Goal: Information Seeking & Learning: Learn about a topic

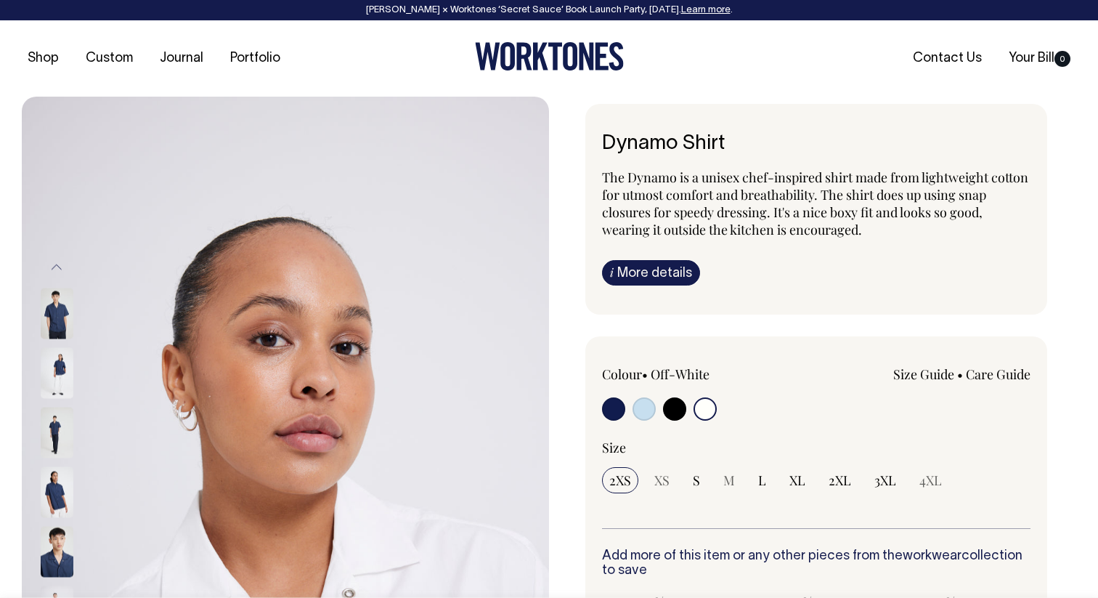
select select "Off-White"
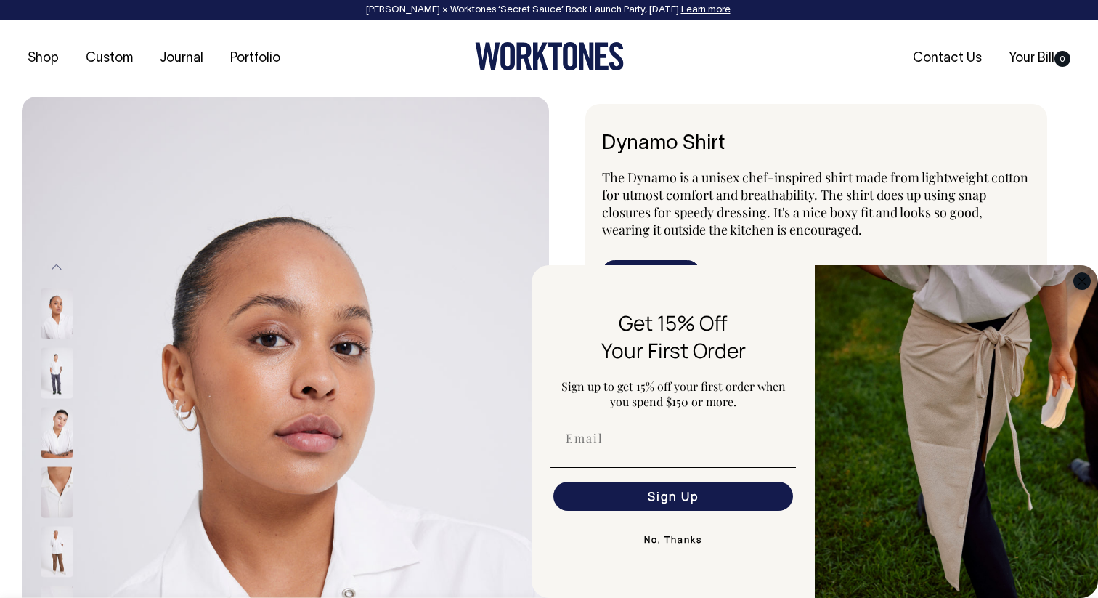
click at [1084, 283] on icon "Close dialog" at bounding box center [1082, 281] width 7 height 7
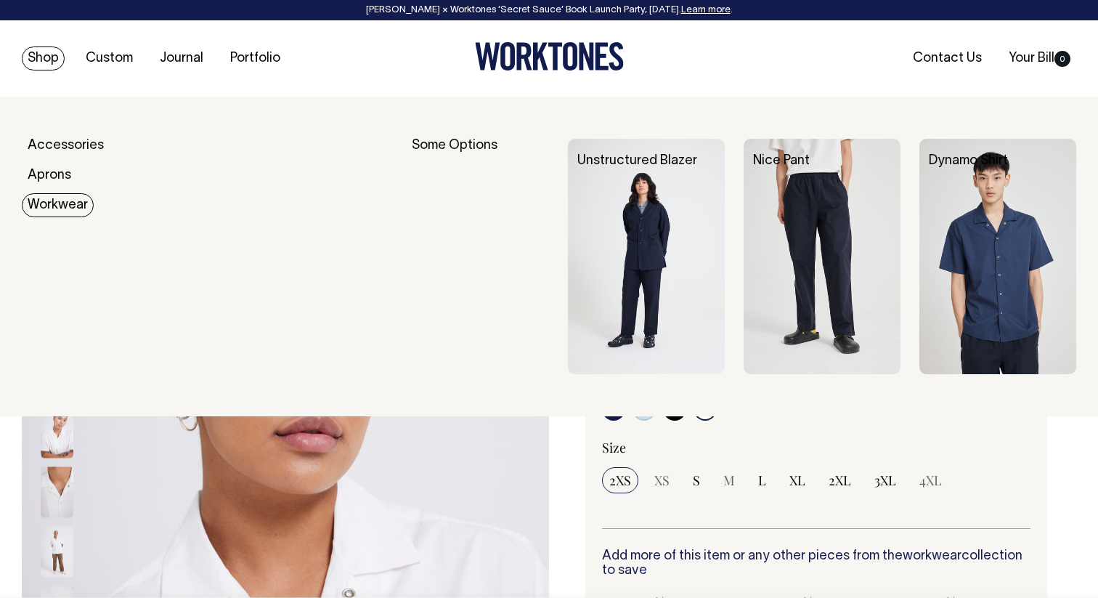
click at [65, 208] on link "Workwear" at bounding box center [58, 205] width 72 height 24
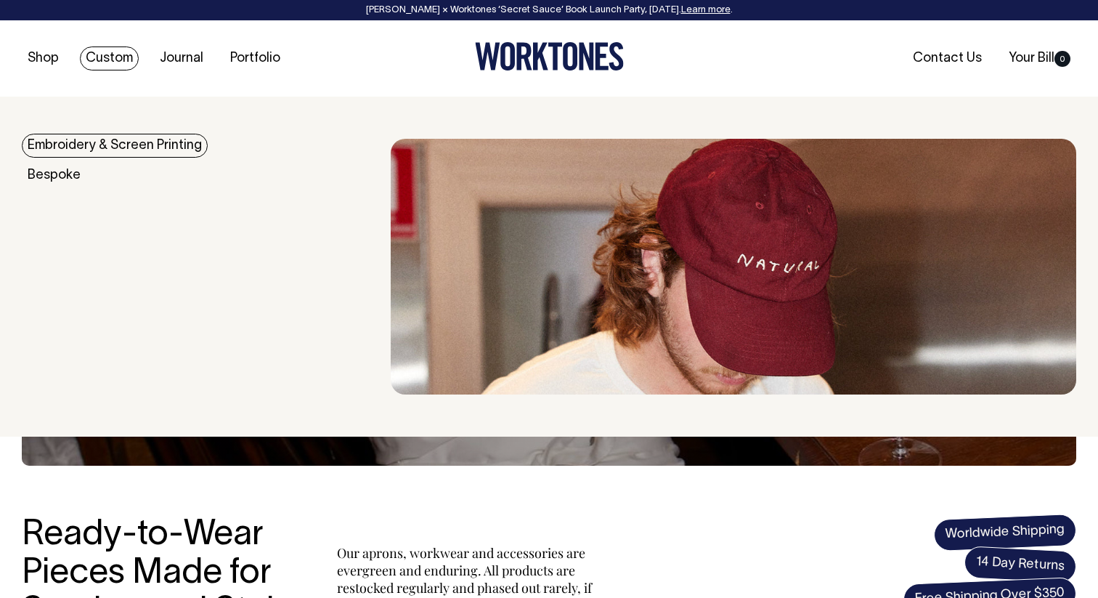
click at [118, 57] on link "Custom" at bounding box center [109, 58] width 59 height 24
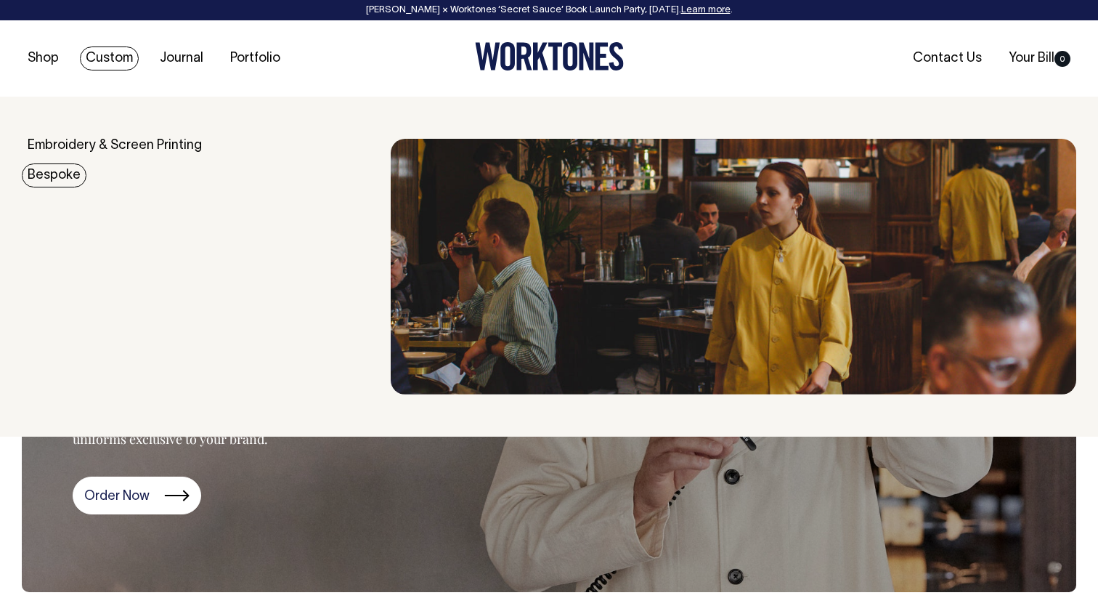
click at [158, 281] on div "Embroidery & Screen Printing Bespoke" at bounding box center [206, 267] width 369 height 256
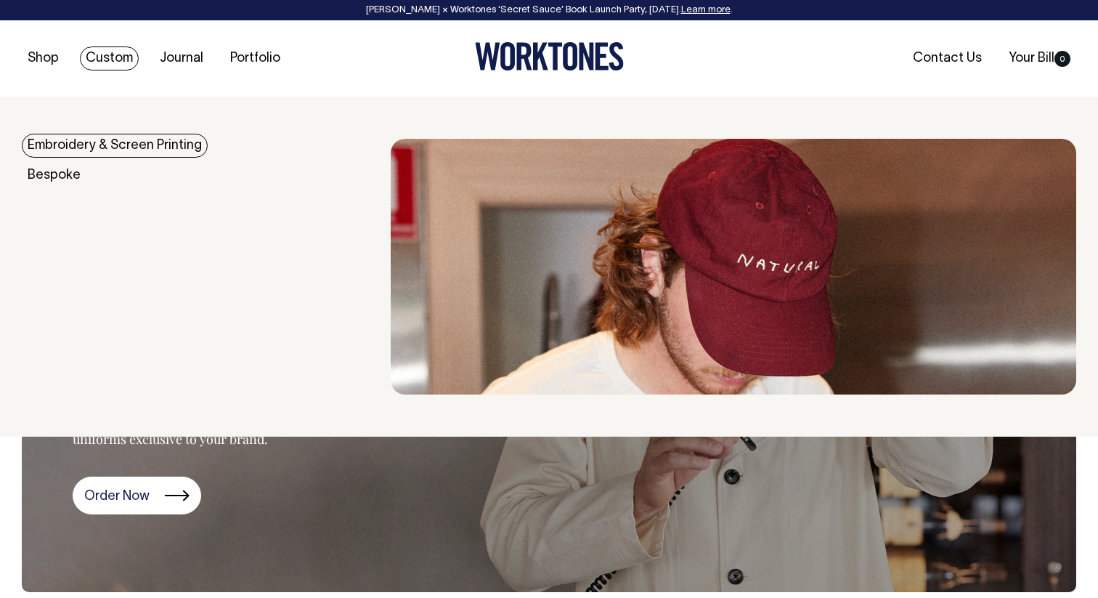
click at [142, 147] on link "Embroidery & Screen Printing" at bounding box center [115, 146] width 186 height 24
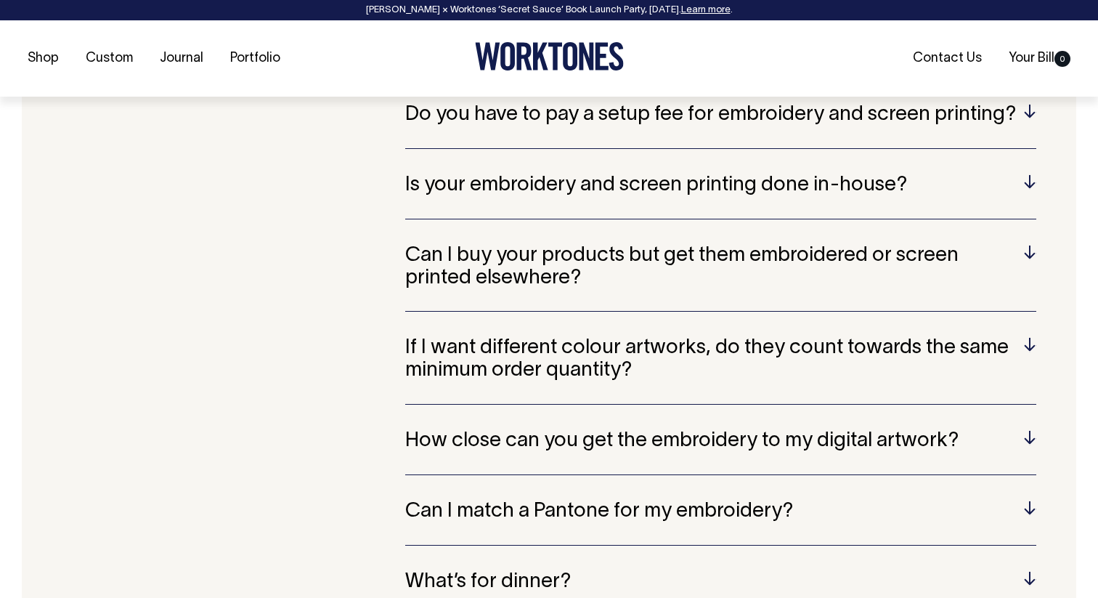
scroll to position [3047, 0]
click at [1029, 244] on h5 "Can I buy your products but get them embroidered or screen printed elsewhere?" at bounding box center [720, 266] width 631 height 45
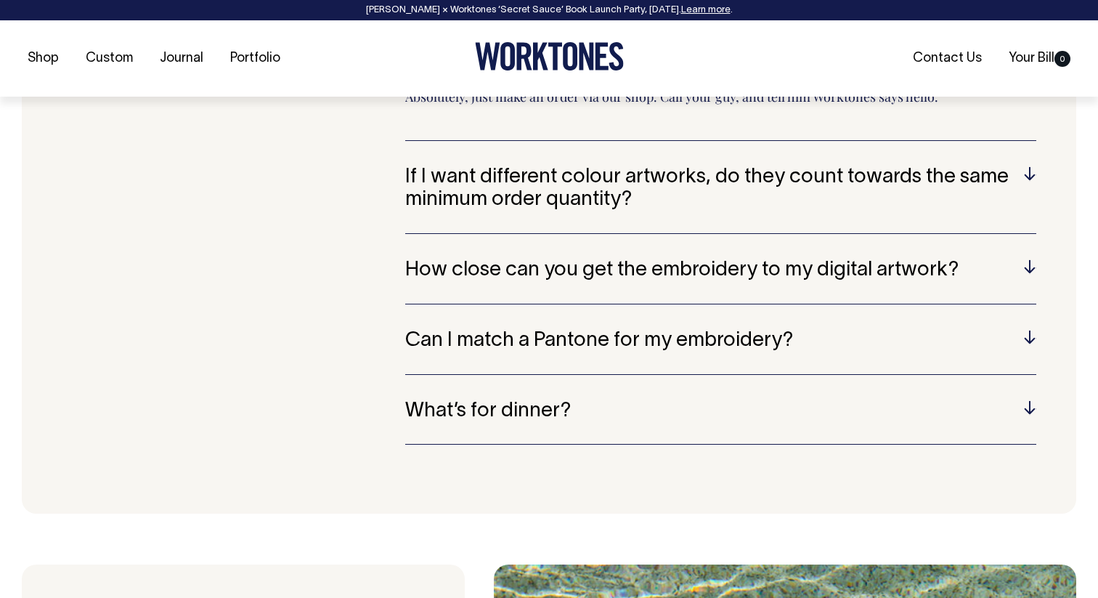
scroll to position [3270, 0]
click at [1032, 240] on div "What is embroidery? Embroidery is a technique that involves stitching designs o…" at bounding box center [720, 105] width 631 height 730
click at [1032, 259] on h5 "How close can you get the embroidery to my digital artwork?" at bounding box center [720, 270] width 631 height 23
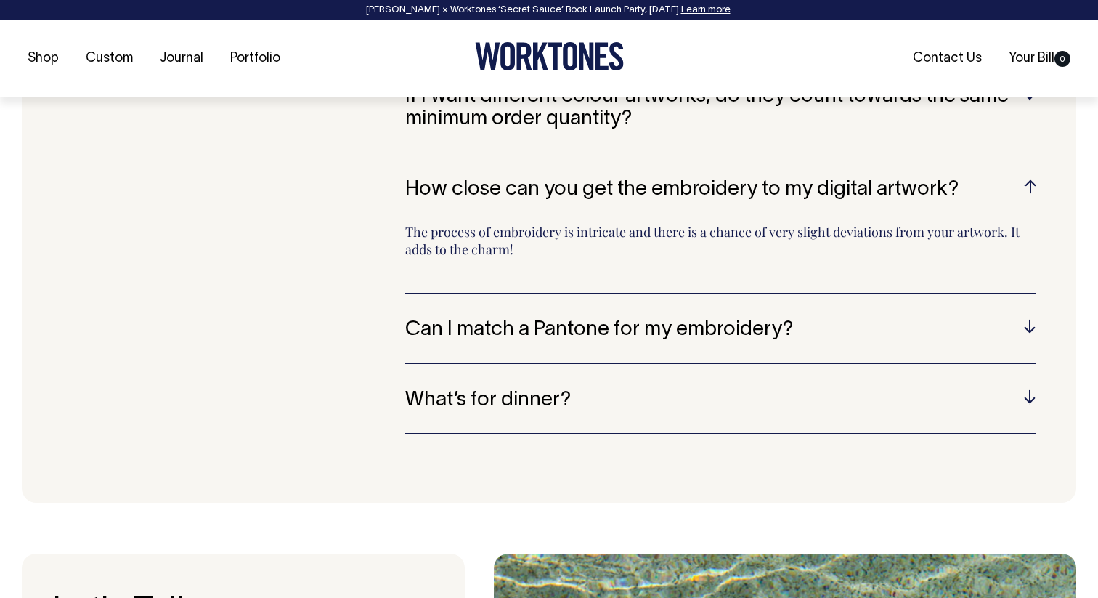
scroll to position [3298, 0]
click at [1031, 318] on h5 "Can I match a Pantone for my embroidery?" at bounding box center [720, 329] width 631 height 23
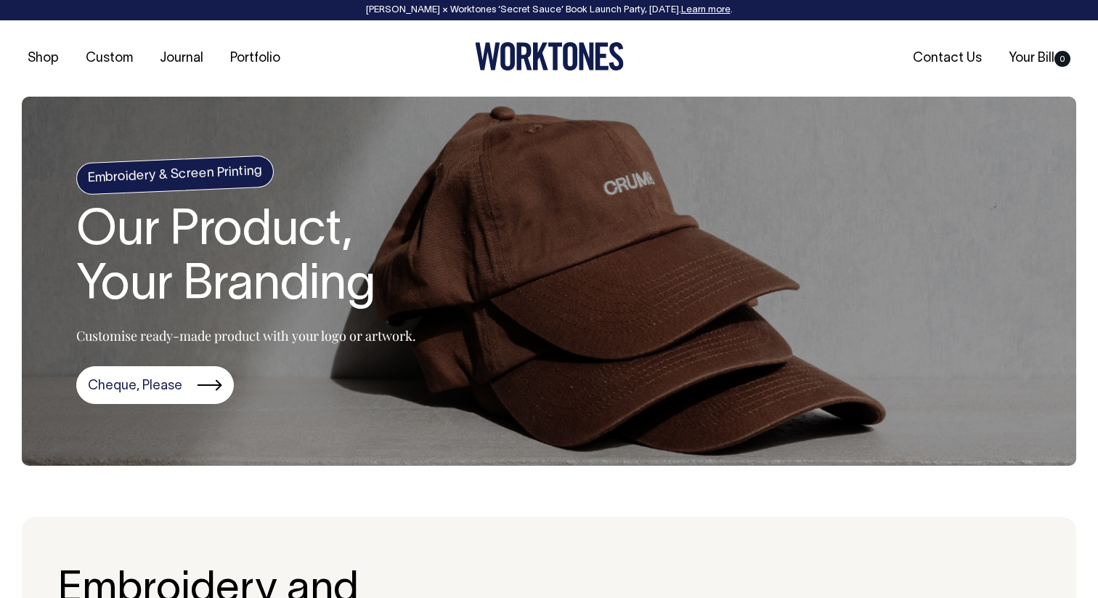
scroll to position [0, 0]
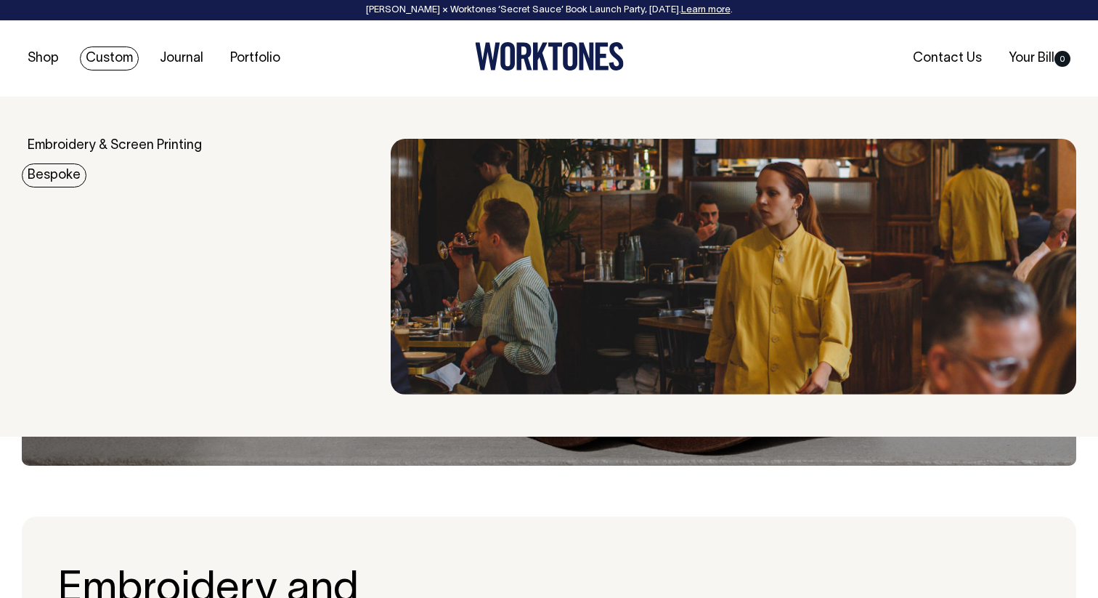
click at [51, 173] on link "Bespoke" at bounding box center [54, 175] width 65 height 24
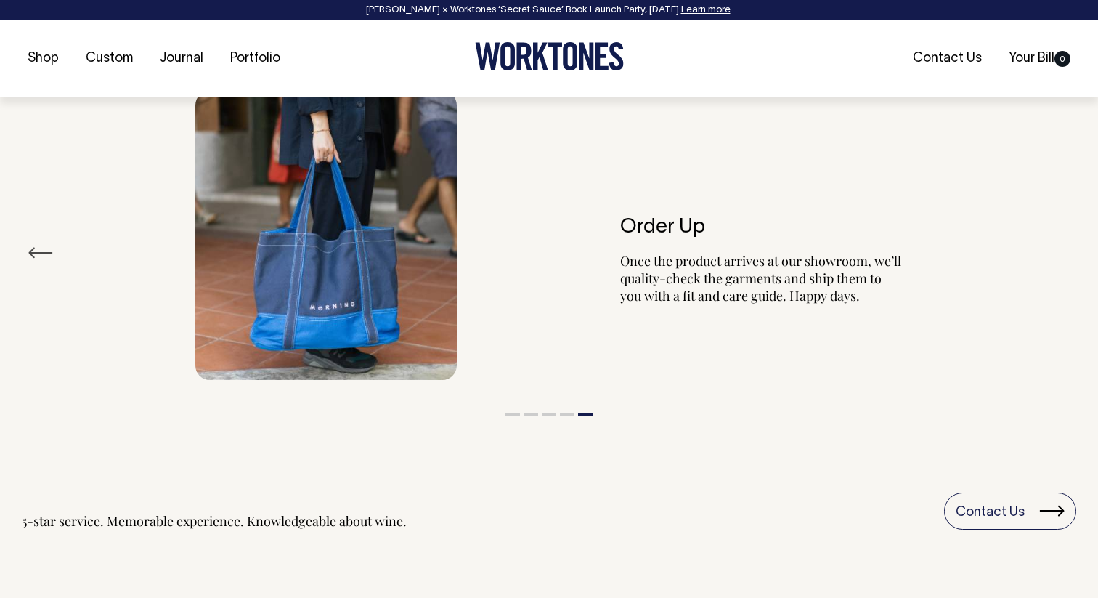
scroll to position [2612, 0]
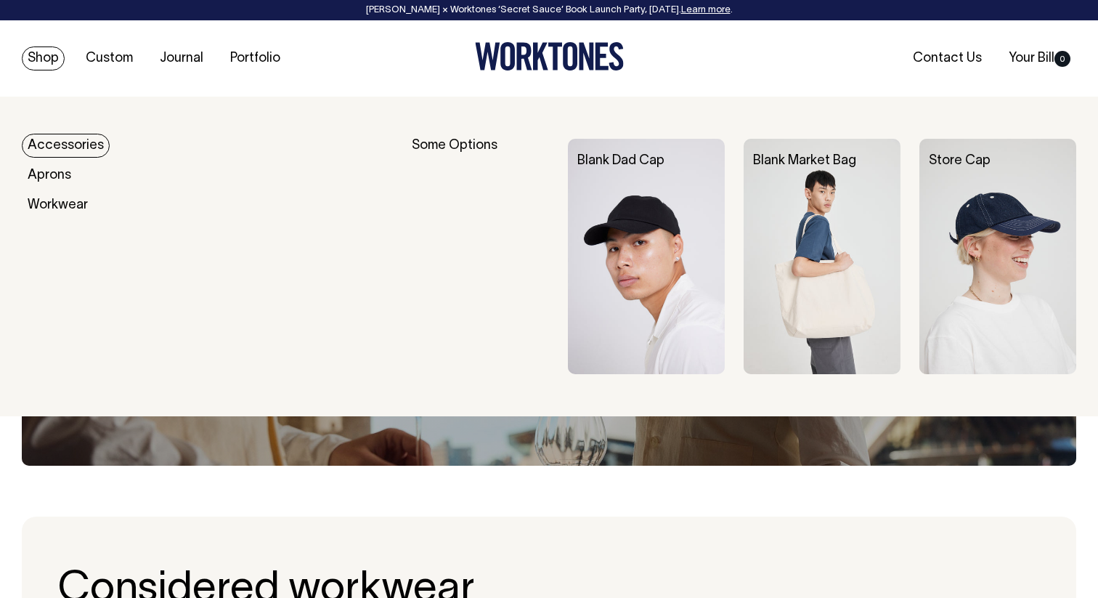
scroll to position [0, 0]
click at [65, 146] on link "Accessories" at bounding box center [66, 146] width 88 height 24
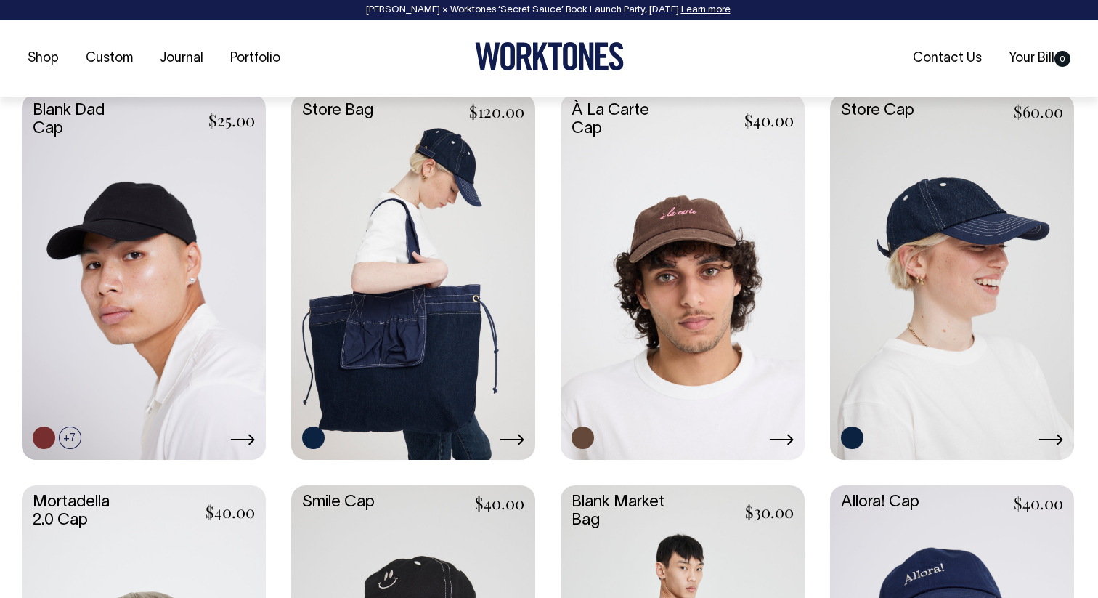
scroll to position [630, 0]
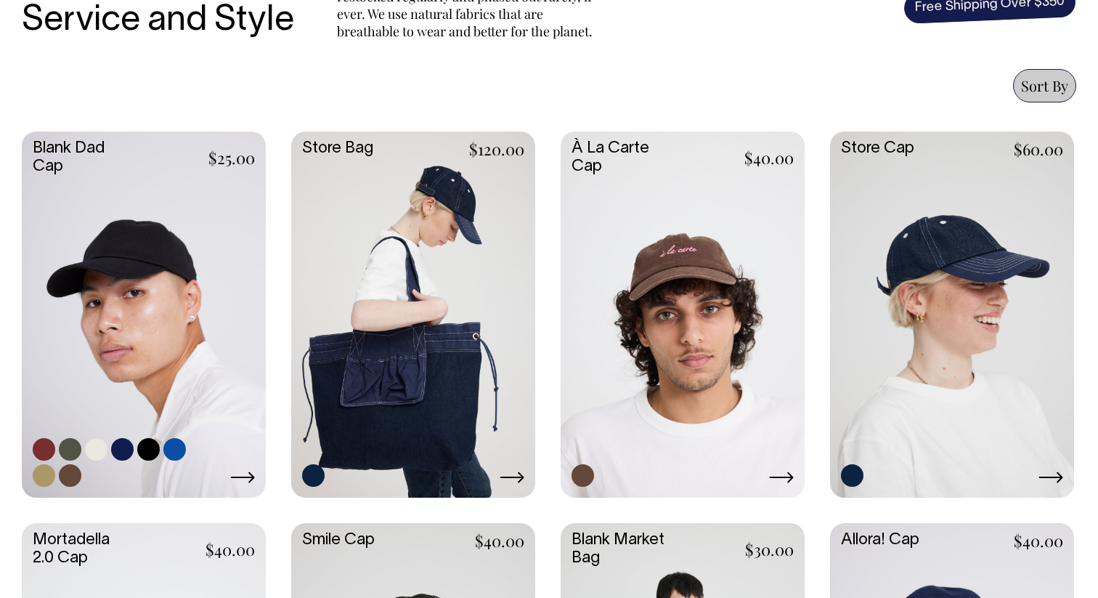
click at [153, 320] on link at bounding box center [144, 312] width 244 height 363
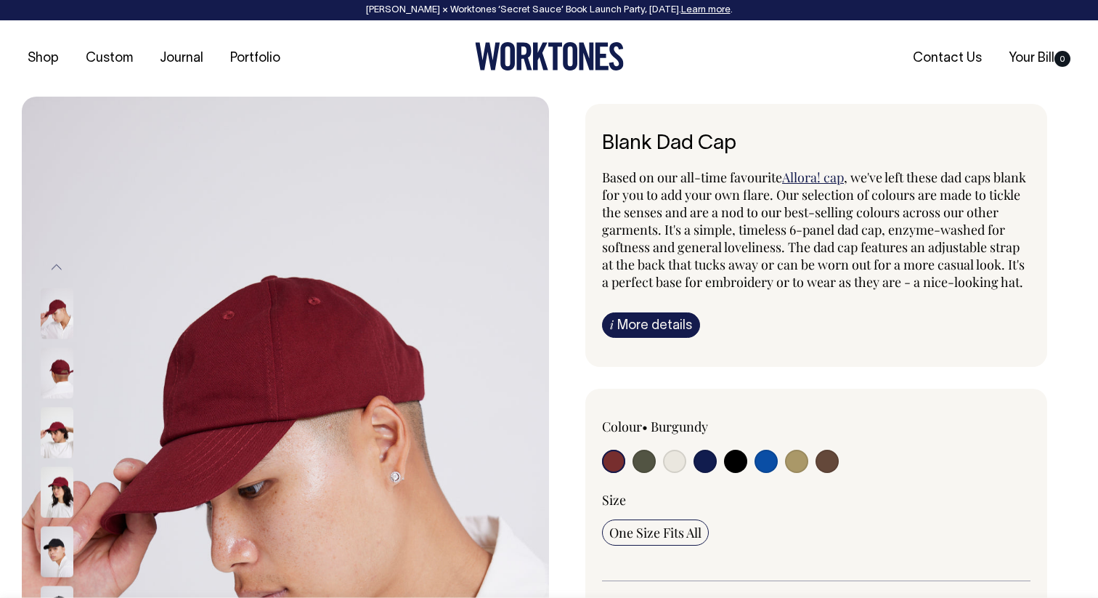
click at [706, 473] on input "radio" at bounding box center [705, 461] width 23 height 23
radio input "true"
select select "Dark Navy"
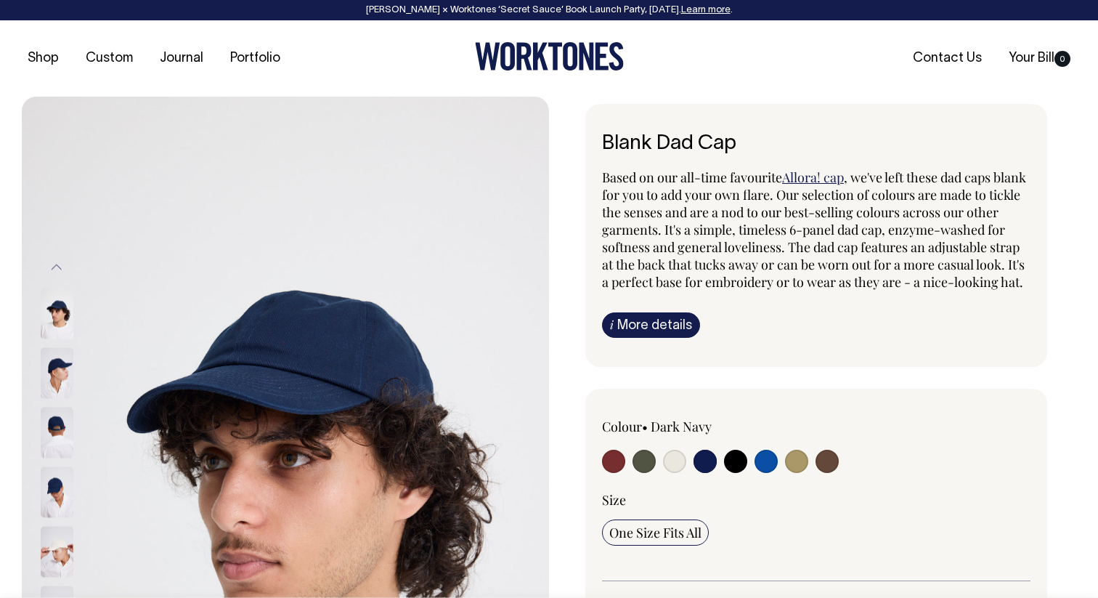
click at [799, 473] on input "radio" at bounding box center [796, 461] width 23 height 23
radio input "true"
select select "Washed Khaki"
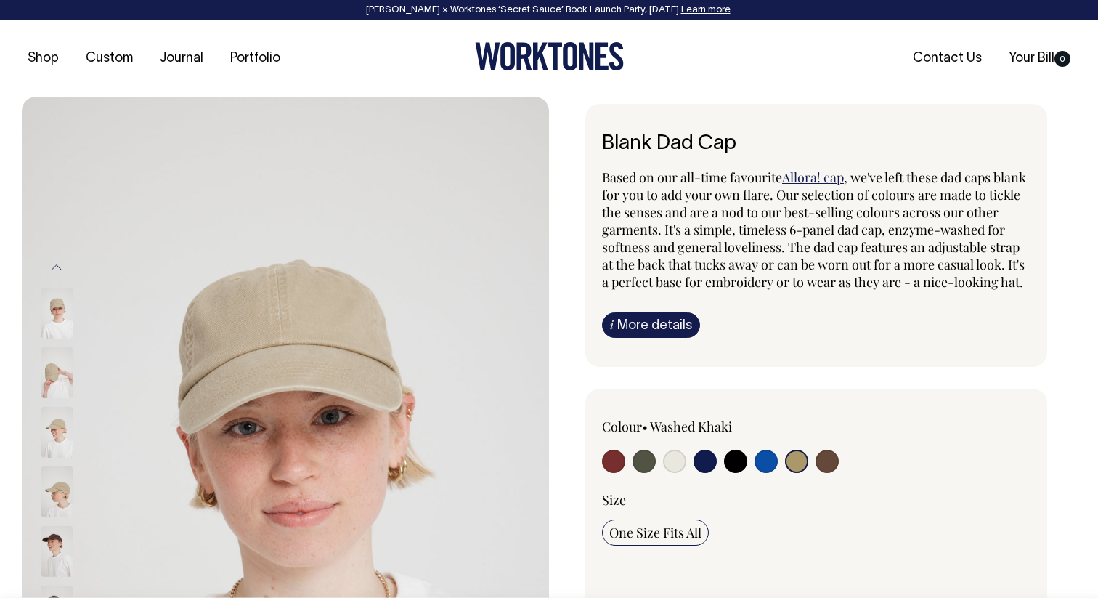
click at [740, 473] on input "radio" at bounding box center [735, 461] width 23 height 23
radio input "true"
select select "Black"
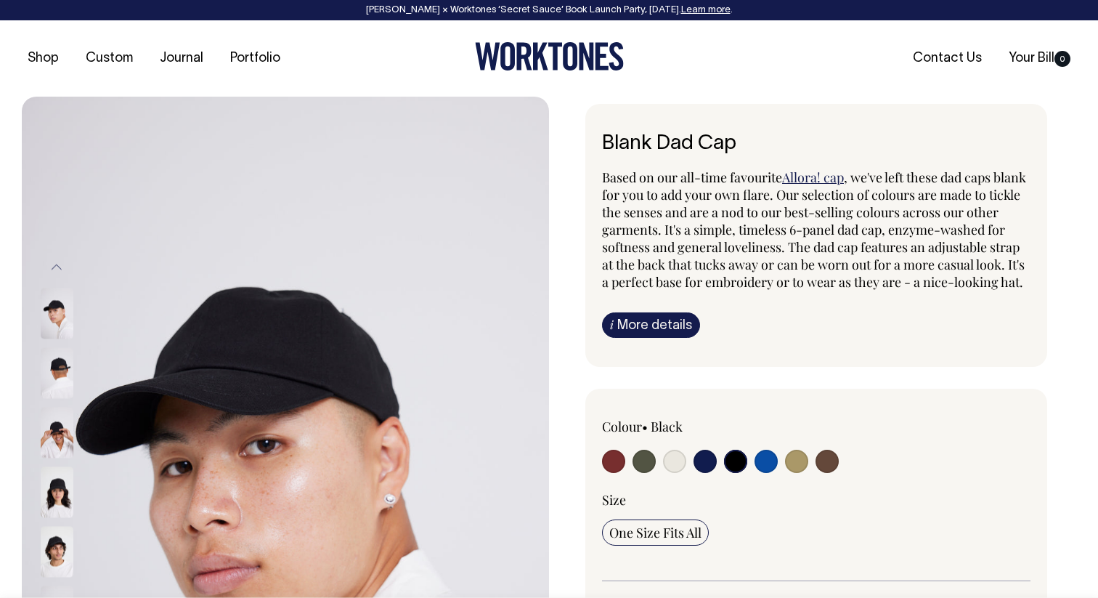
click at [705, 473] on input "radio" at bounding box center [705, 461] width 23 height 23
radio input "true"
select select "Dark Navy"
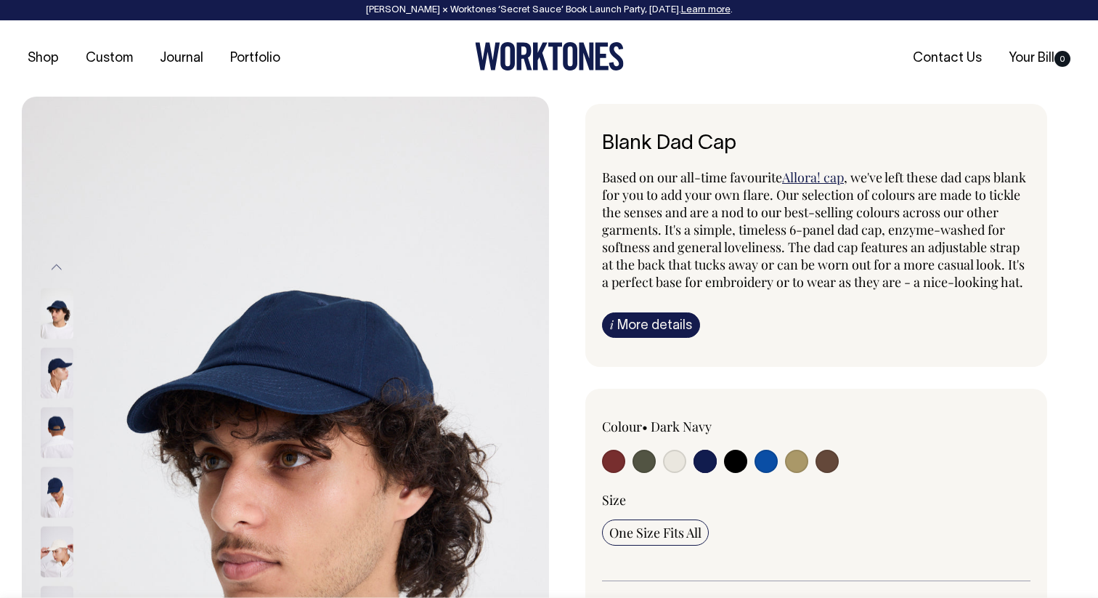
click at [683, 473] on input "radio" at bounding box center [674, 461] width 23 height 23
radio input "true"
select select "Natural"
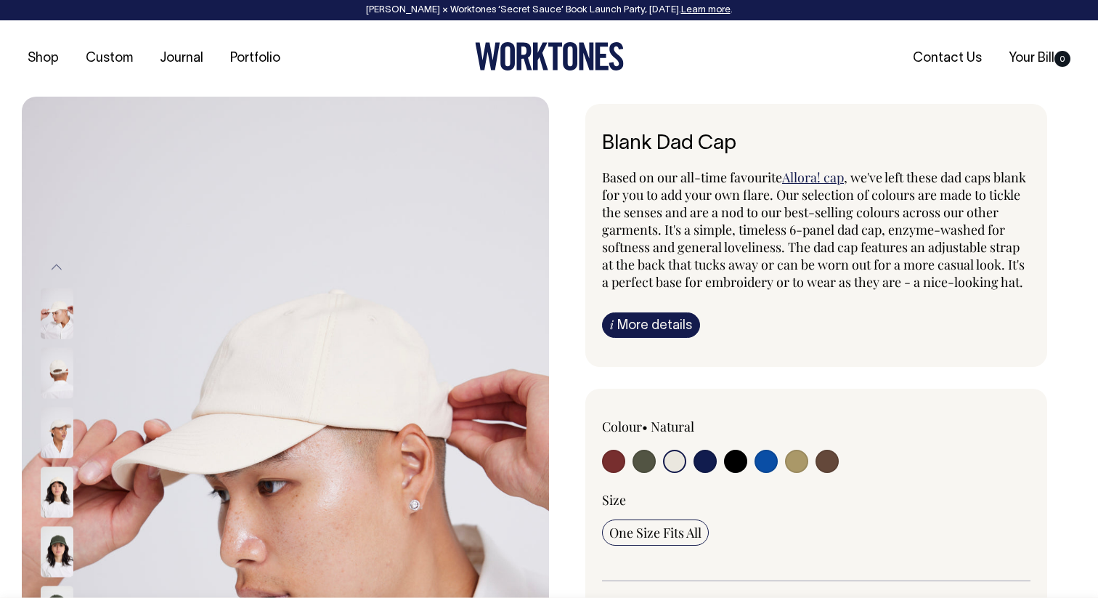
click at [649, 473] on input "radio" at bounding box center [644, 461] width 23 height 23
radio input "true"
select select "Olive"
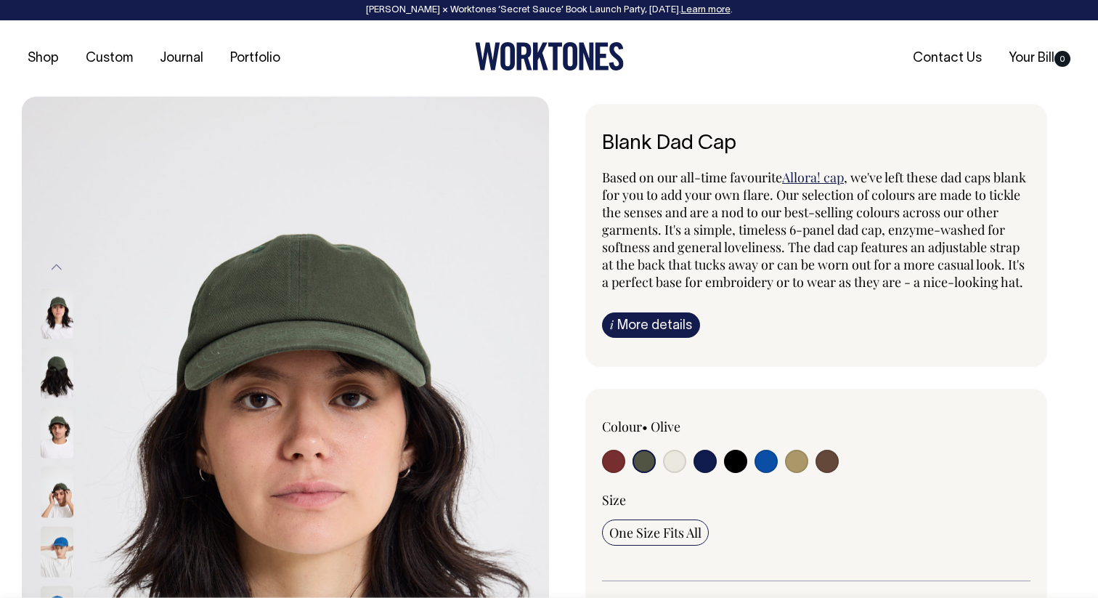
click at [712, 473] on input "radio" at bounding box center [705, 461] width 23 height 23
radio input "true"
select select "Dark Navy"
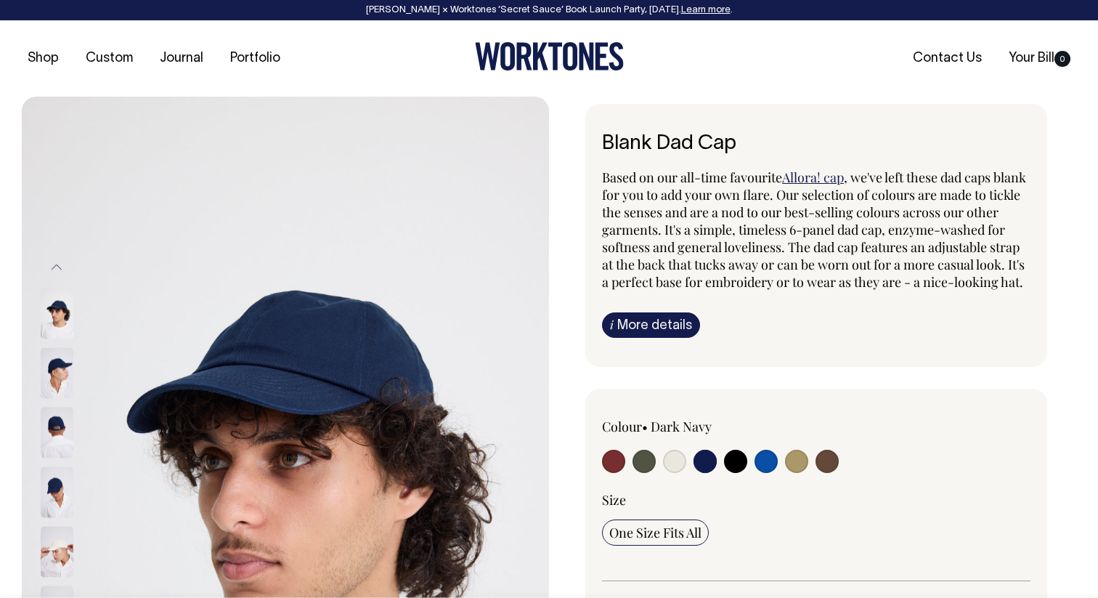
click at [799, 473] on input "radio" at bounding box center [796, 461] width 23 height 23
radio input "true"
select select "Washed Khaki"
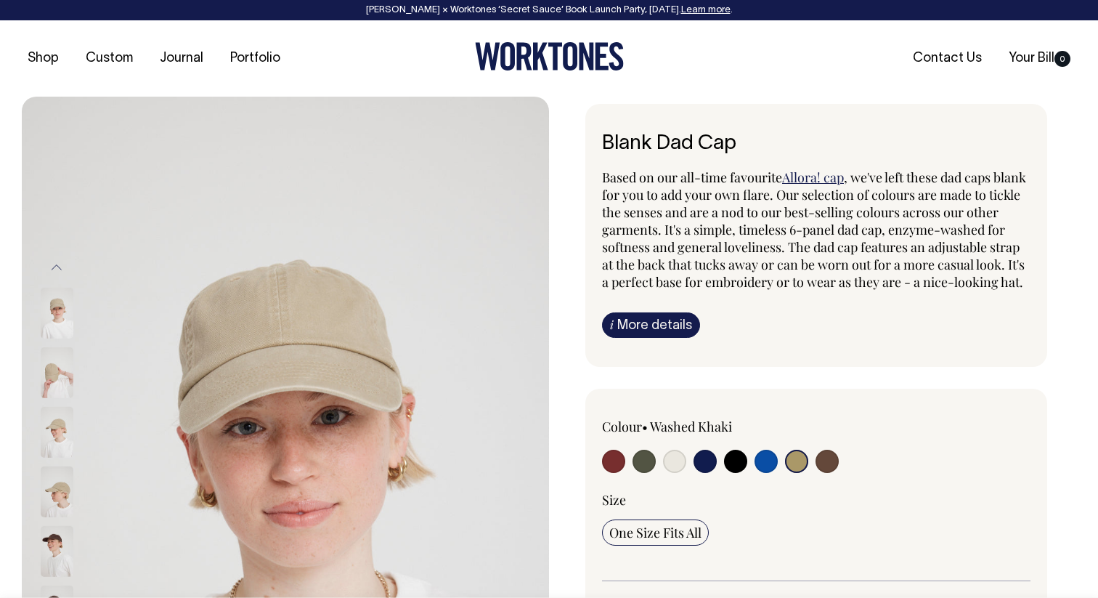
click at [705, 473] on input "radio" at bounding box center [705, 461] width 23 height 23
radio input "true"
select select "Dark Navy"
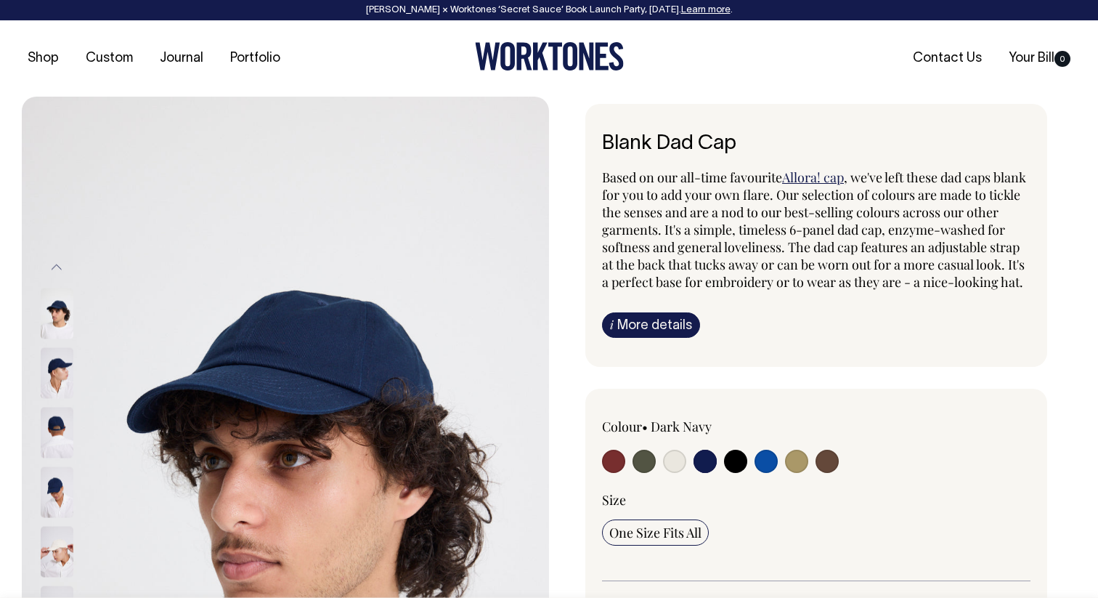
click at [646, 473] on input "radio" at bounding box center [644, 461] width 23 height 23
radio input "true"
select select "Olive"
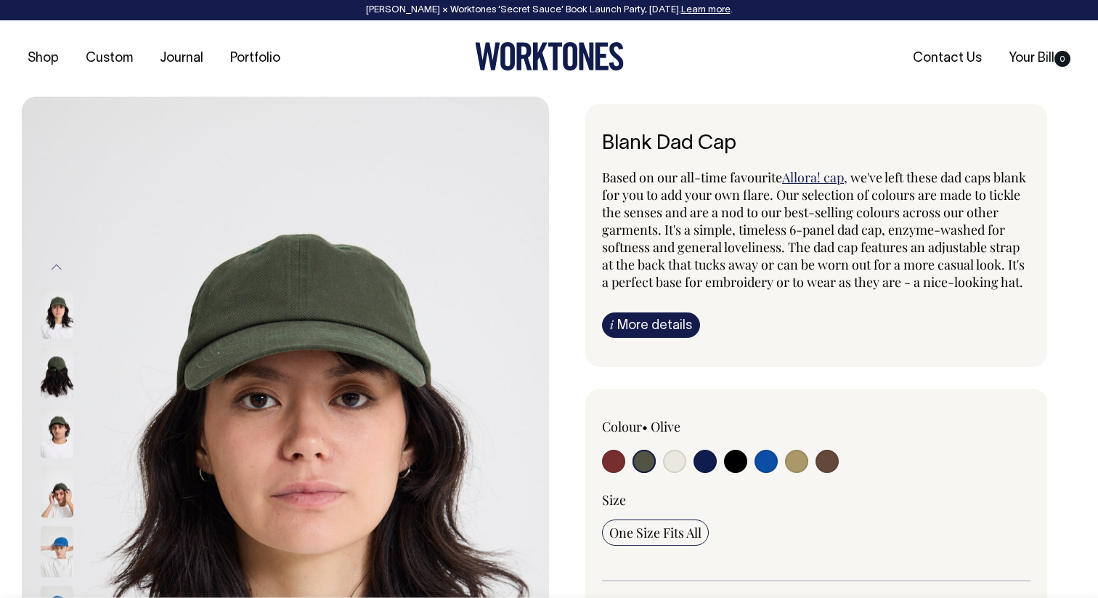
click at [684, 473] on input "radio" at bounding box center [674, 461] width 23 height 23
radio input "true"
select select "Natural"
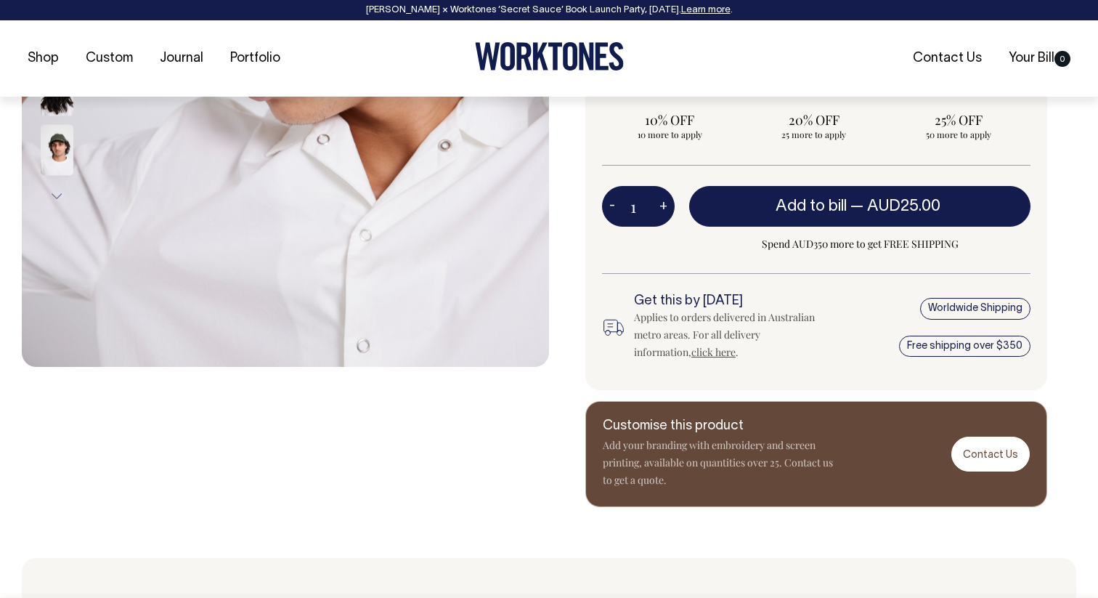
scroll to position [522, 0]
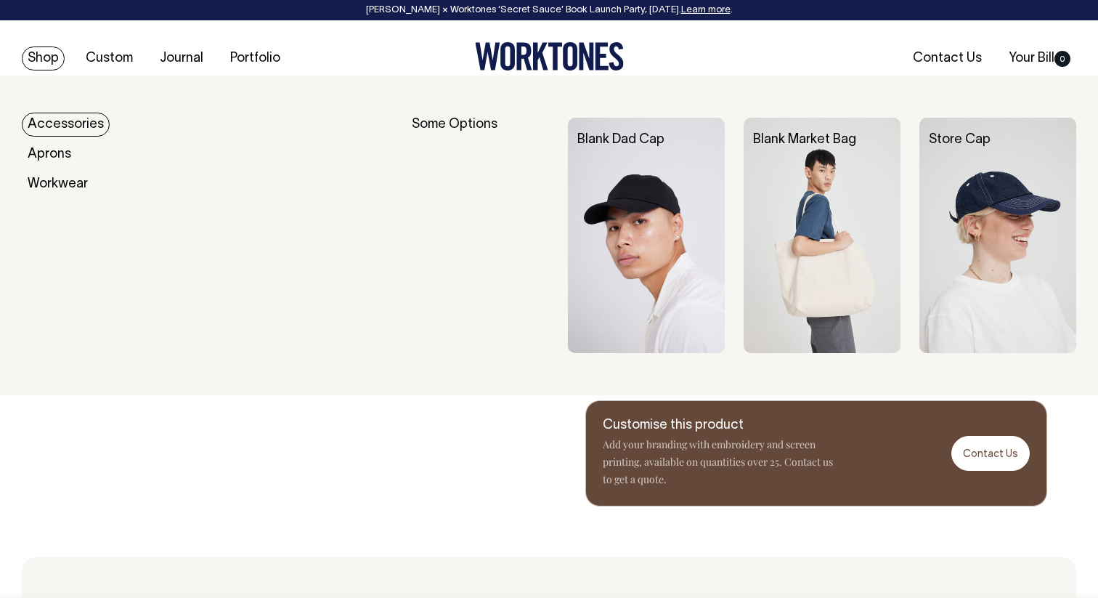
click at [51, 126] on link "Accessories" at bounding box center [66, 125] width 88 height 24
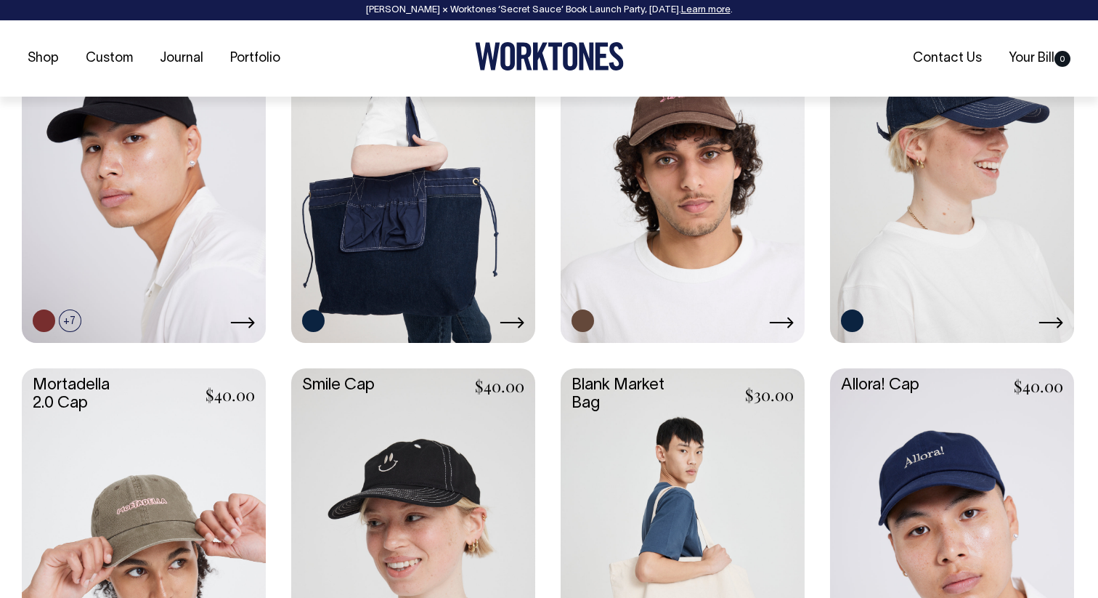
scroll to position [747, 0]
click at [516, 319] on icon at bounding box center [512, 322] width 25 height 12
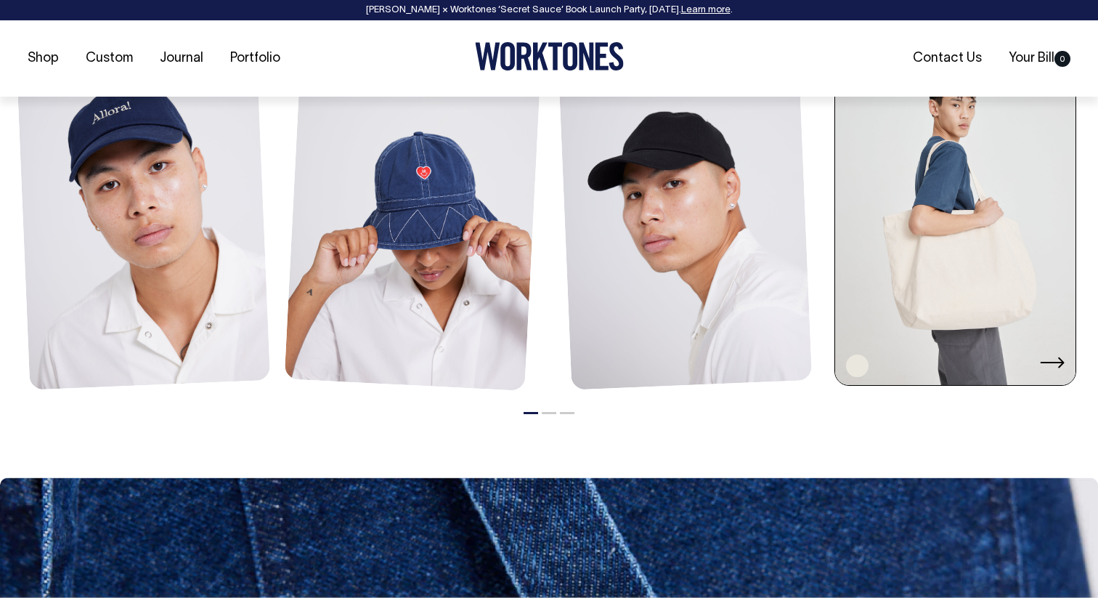
scroll to position [1132, 0]
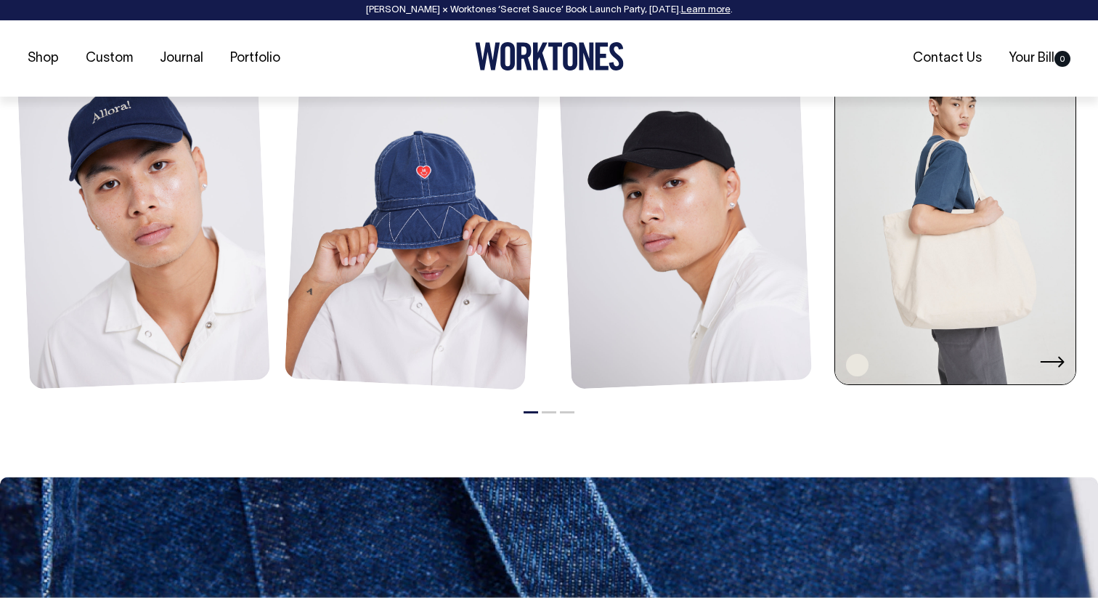
click at [958, 314] on link at bounding box center [955, 205] width 240 height 364
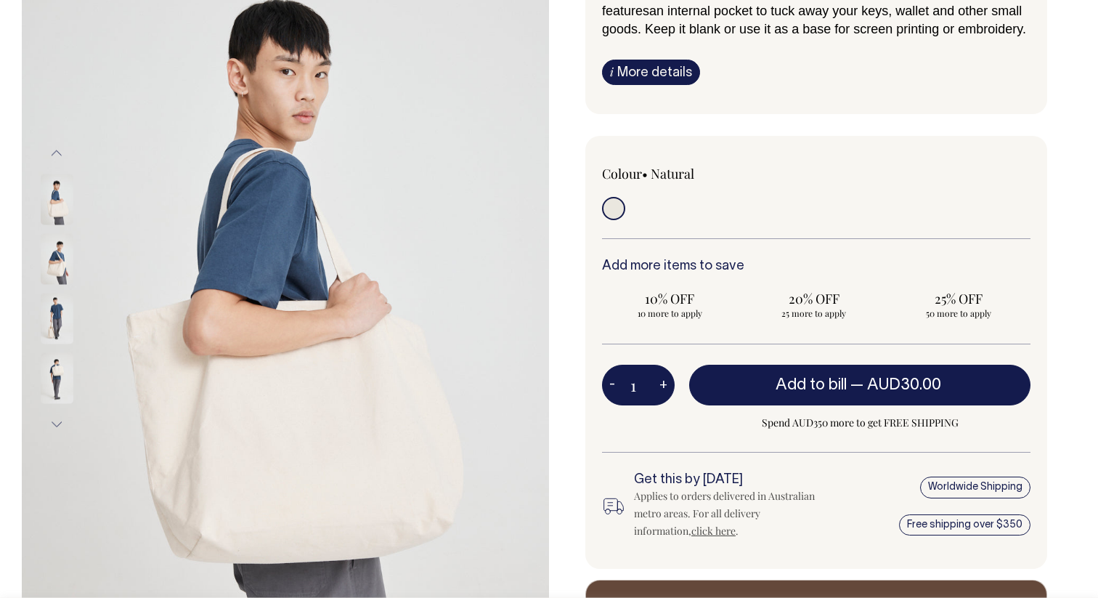
scroll to position [204, 0]
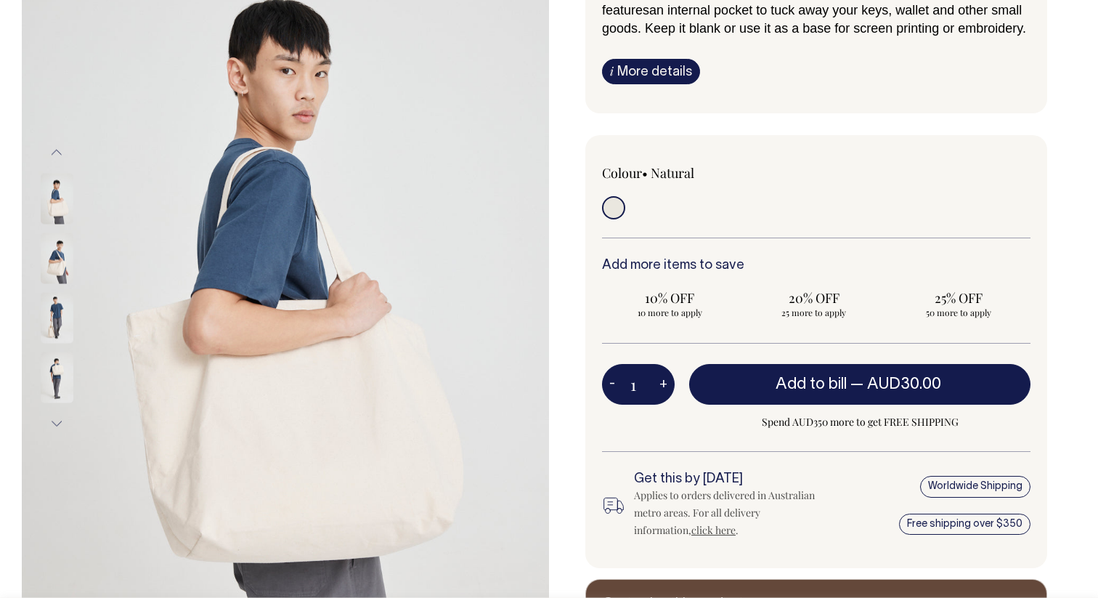
click at [57, 214] on img at bounding box center [57, 199] width 33 height 51
click at [57, 209] on img at bounding box center [57, 199] width 33 height 51
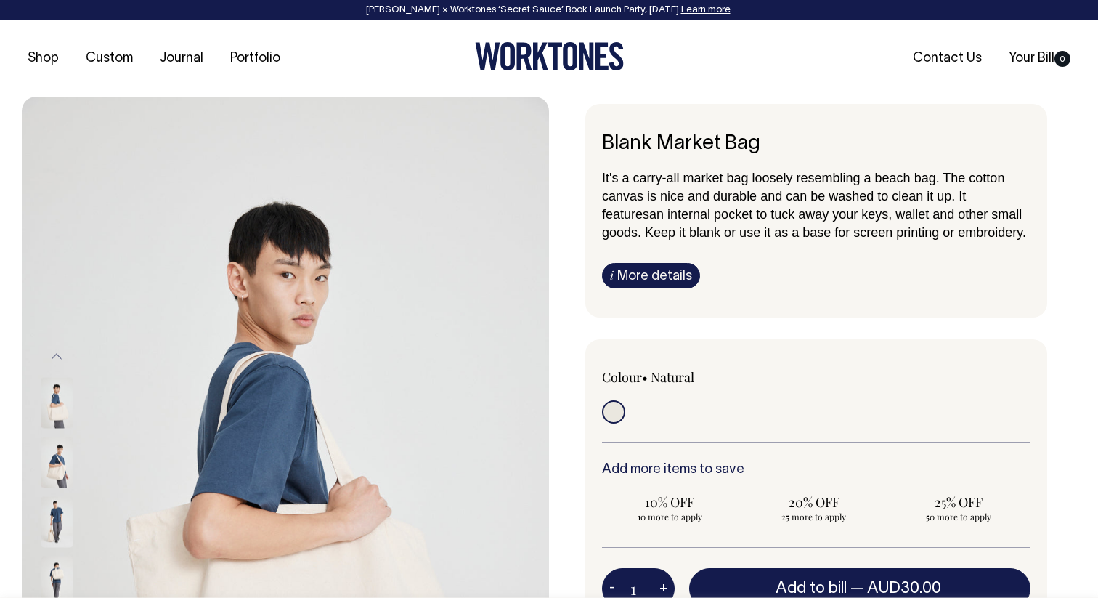
scroll to position [0, 0]
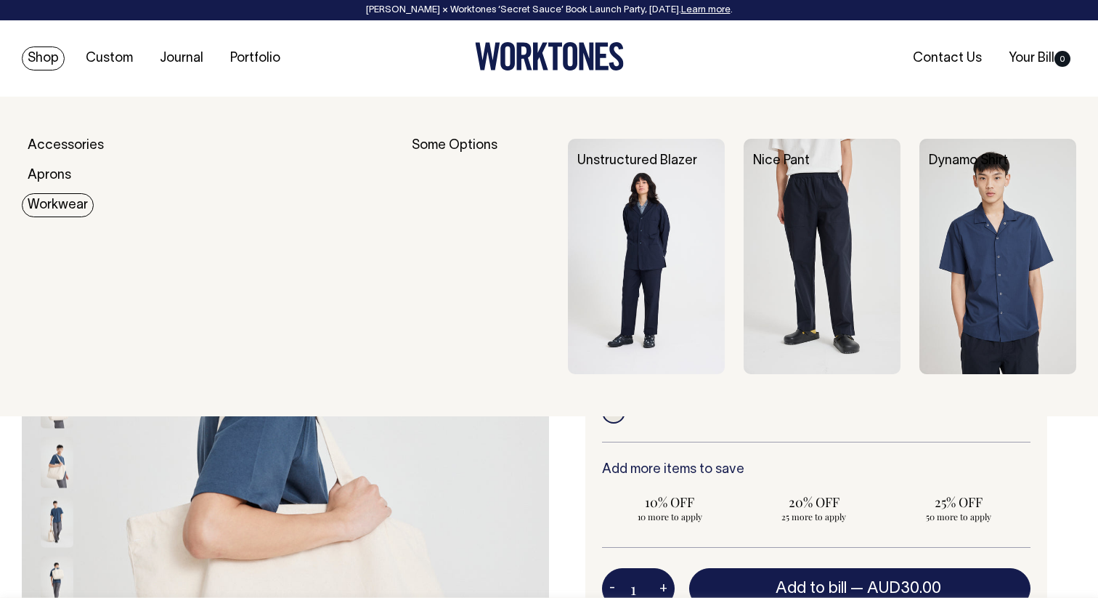
click at [68, 206] on link "Workwear" at bounding box center [58, 205] width 72 height 24
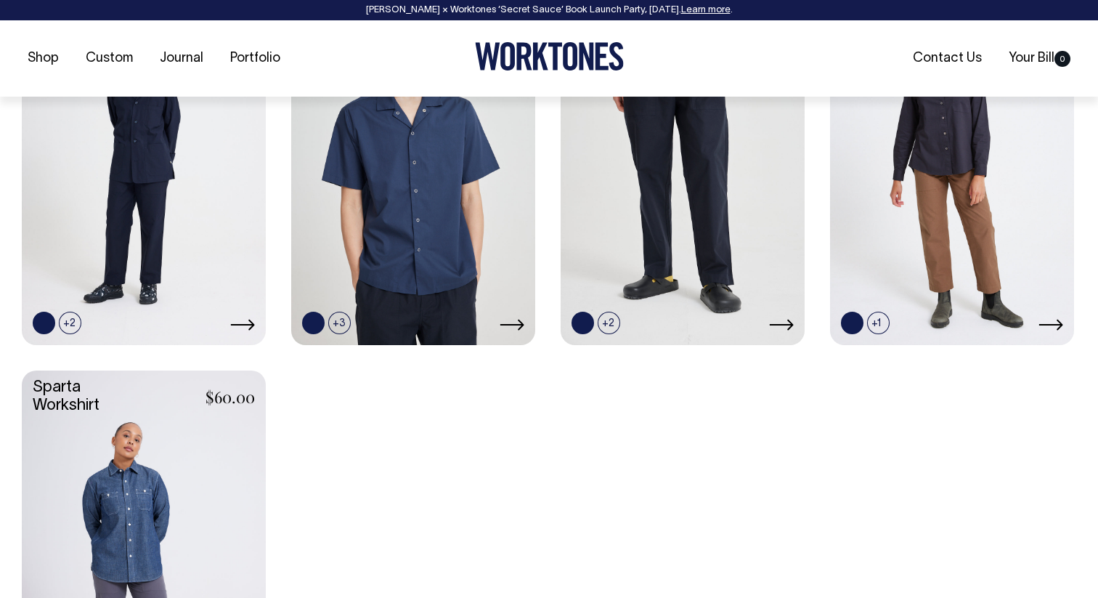
scroll to position [745, 0]
click at [116, 490] on link at bounding box center [144, 551] width 244 height 363
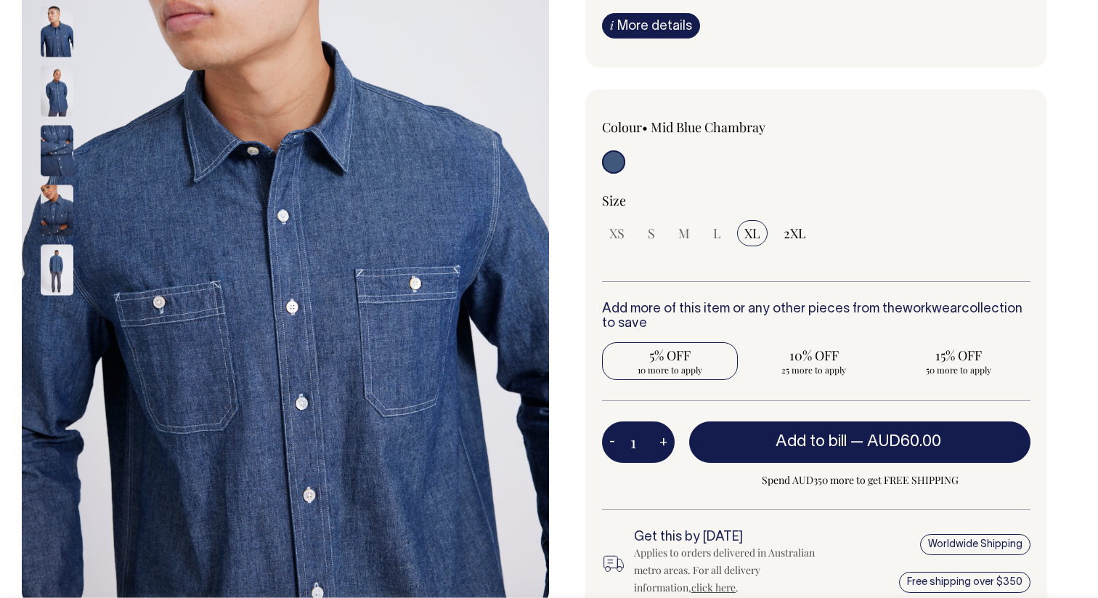
scroll to position [283, 0]
